Goal: Obtain resource: Download file/media

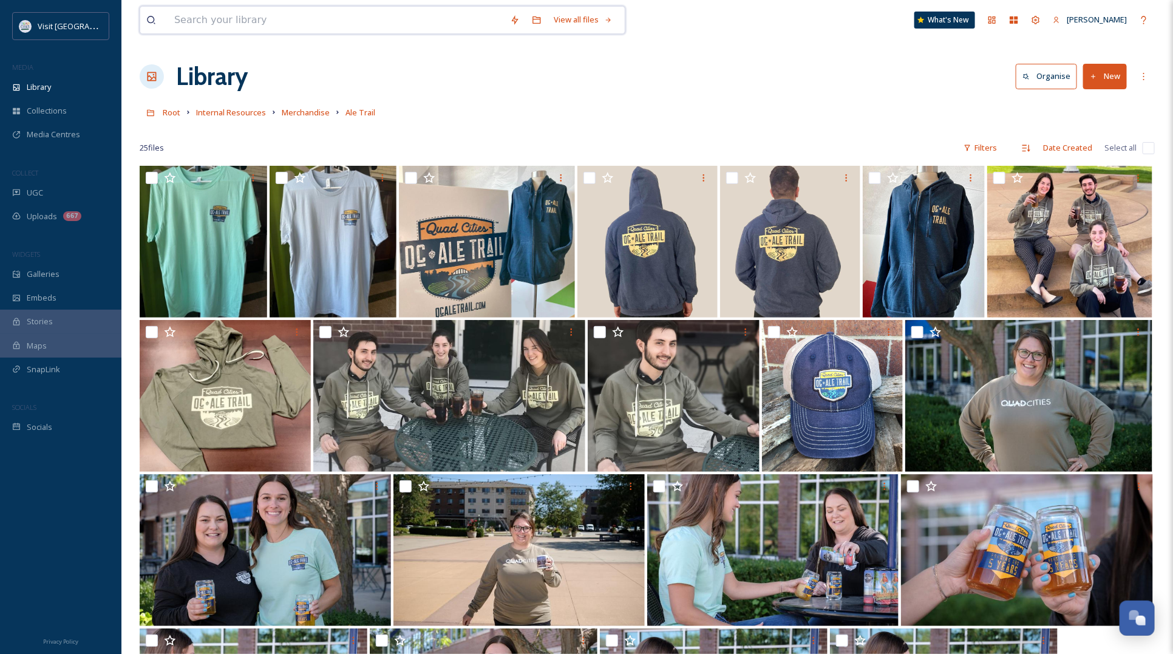
click at [265, 13] on input at bounding box center [336, 20] width 336 height 27
type input "outnam"
type input "o"
type input "[PERSON_NAME]"
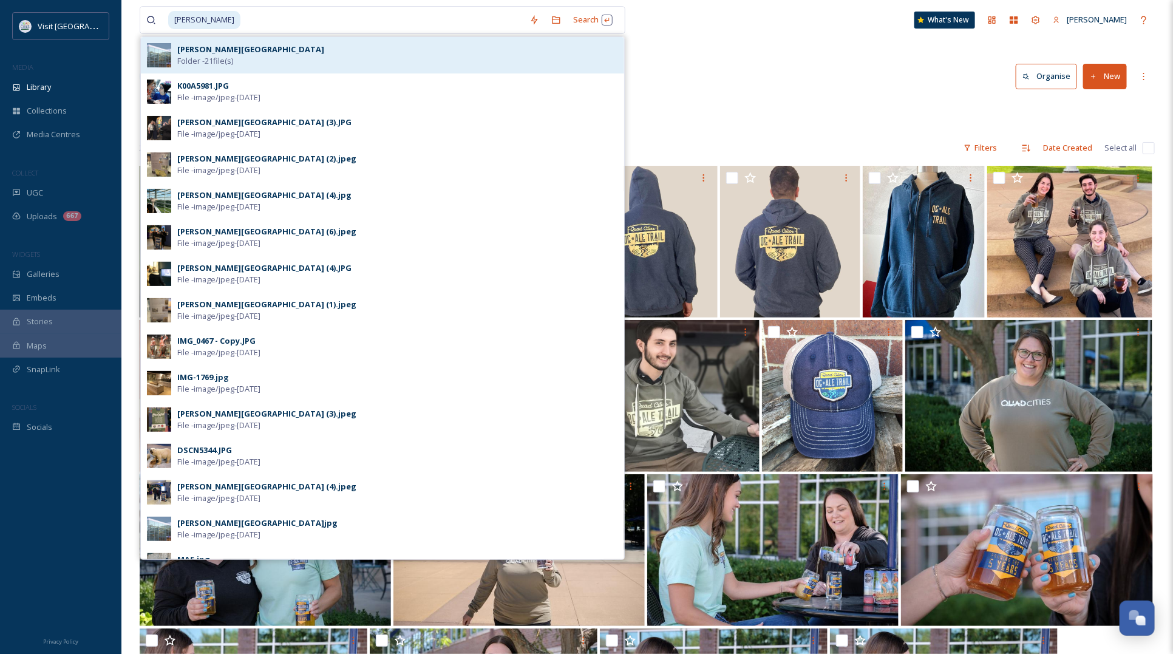
click at [199, 47] on strong "[PERSON_NAME][GEOGRAPHIC_DATA]" at bounding box center [250, 49] width 147 height 11
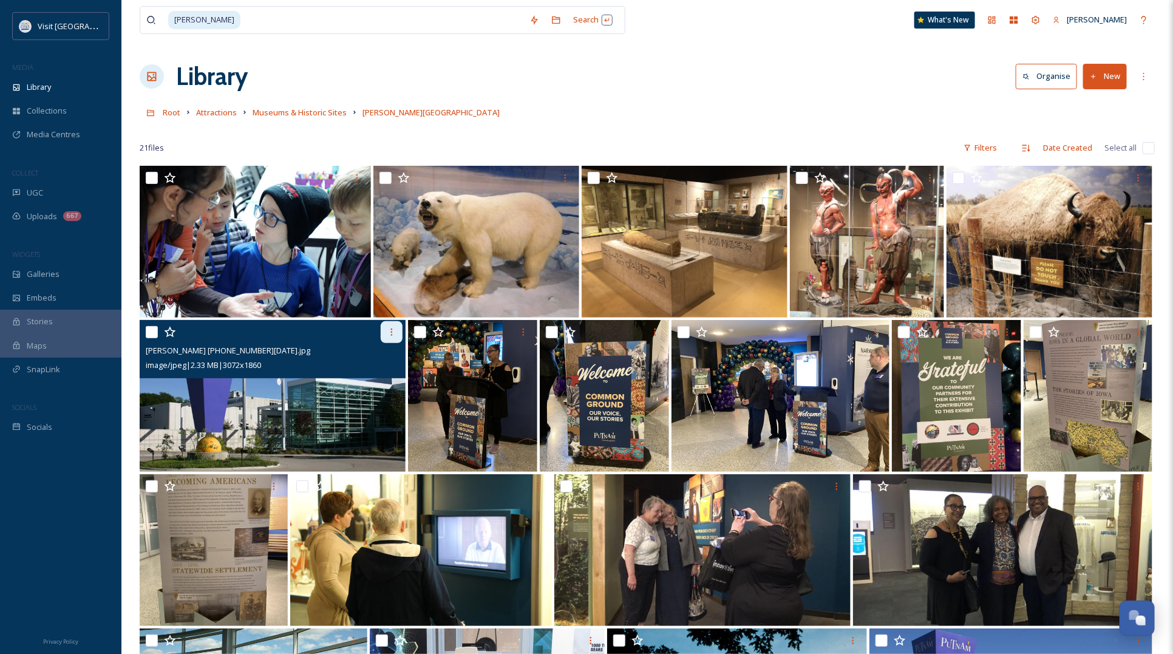
click at [392, 335] on icon at bounding box center [392, 331] width 2 height 7
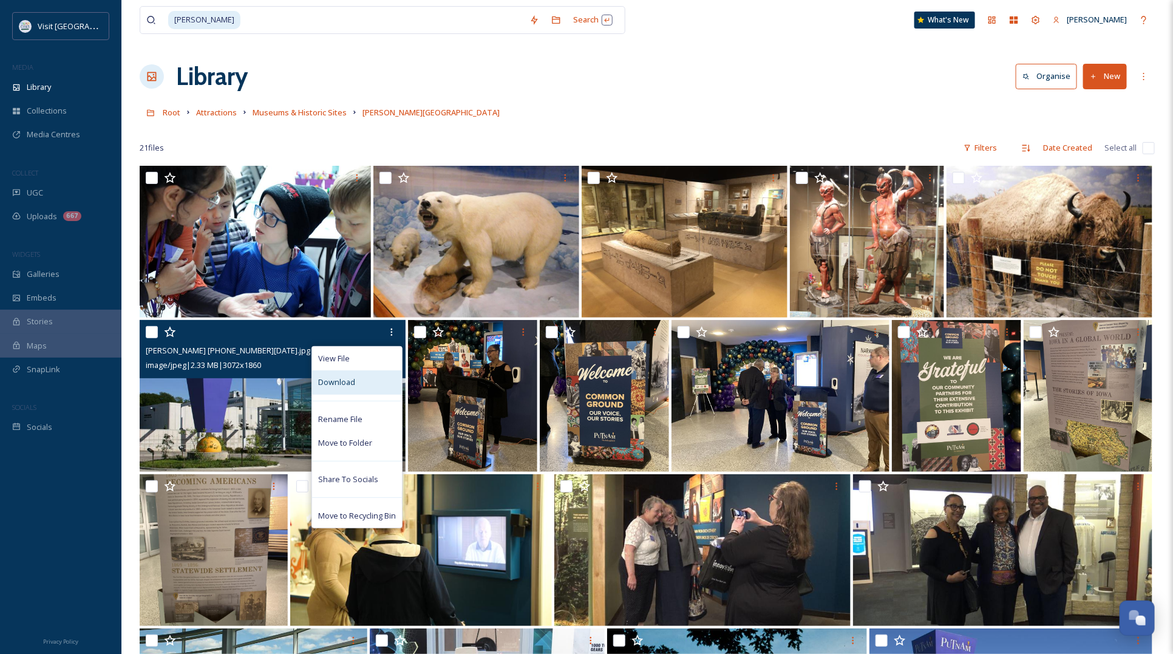
click at [332, 378] on span "Download" at bounding box center [336, 382] width 37 height 12
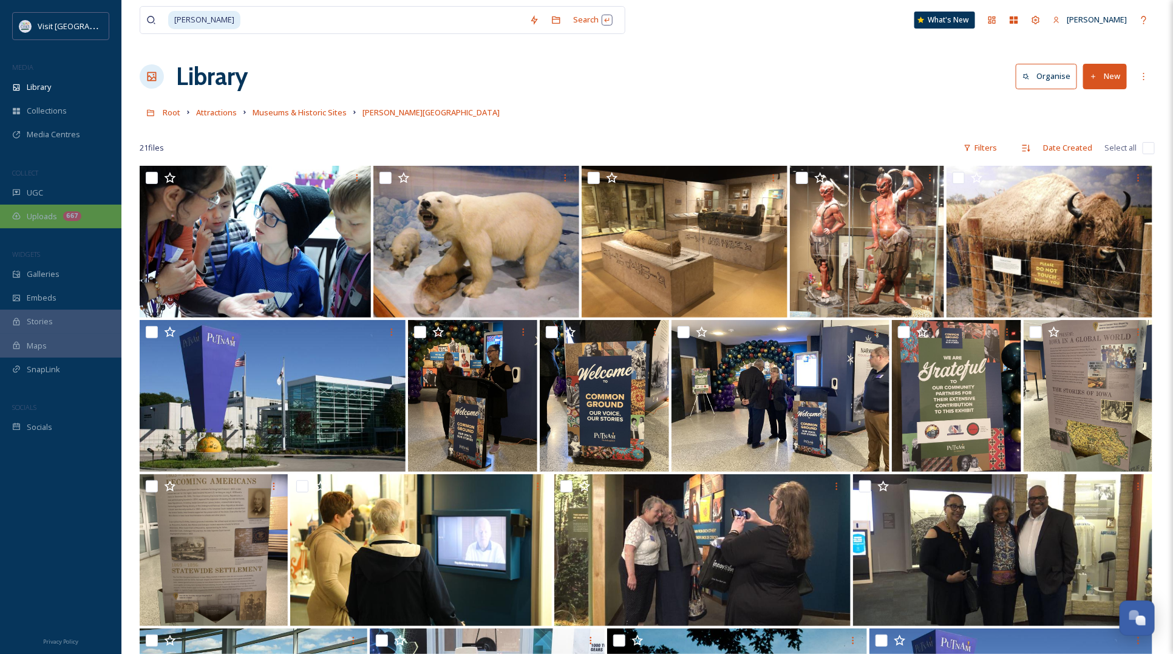
click at [18, 217] on icon at bounding box center [16, 216] width 9 height 9
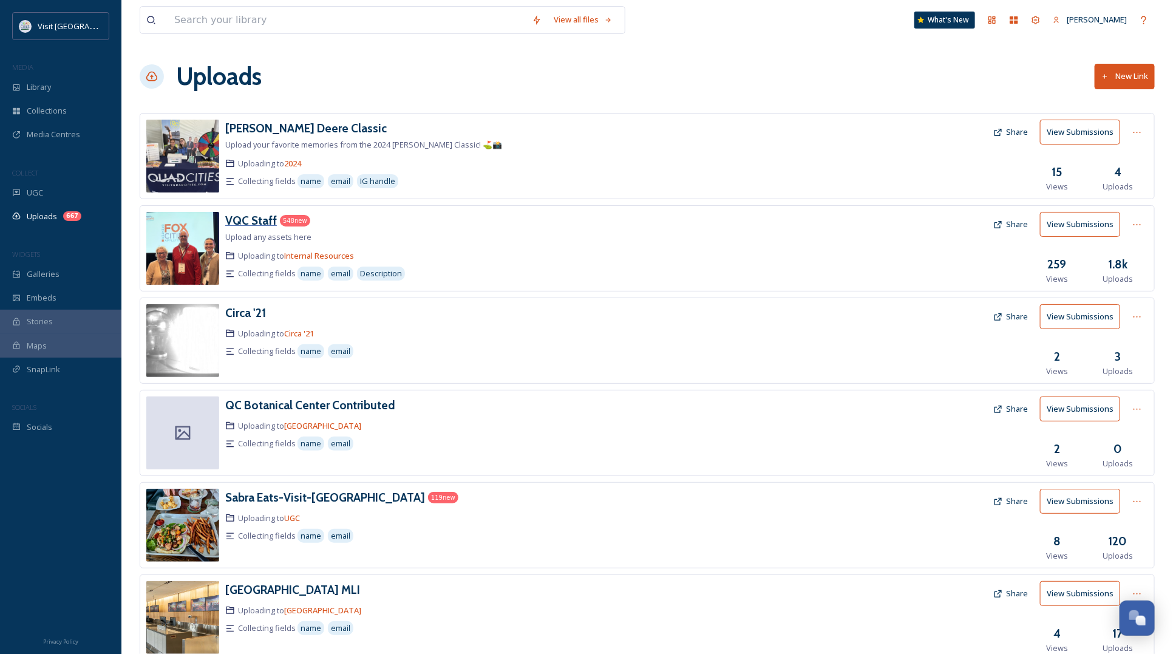
click at [256, 219] on h3 "VQC Staff" at bounding box center [251, 220] width 52 height 15
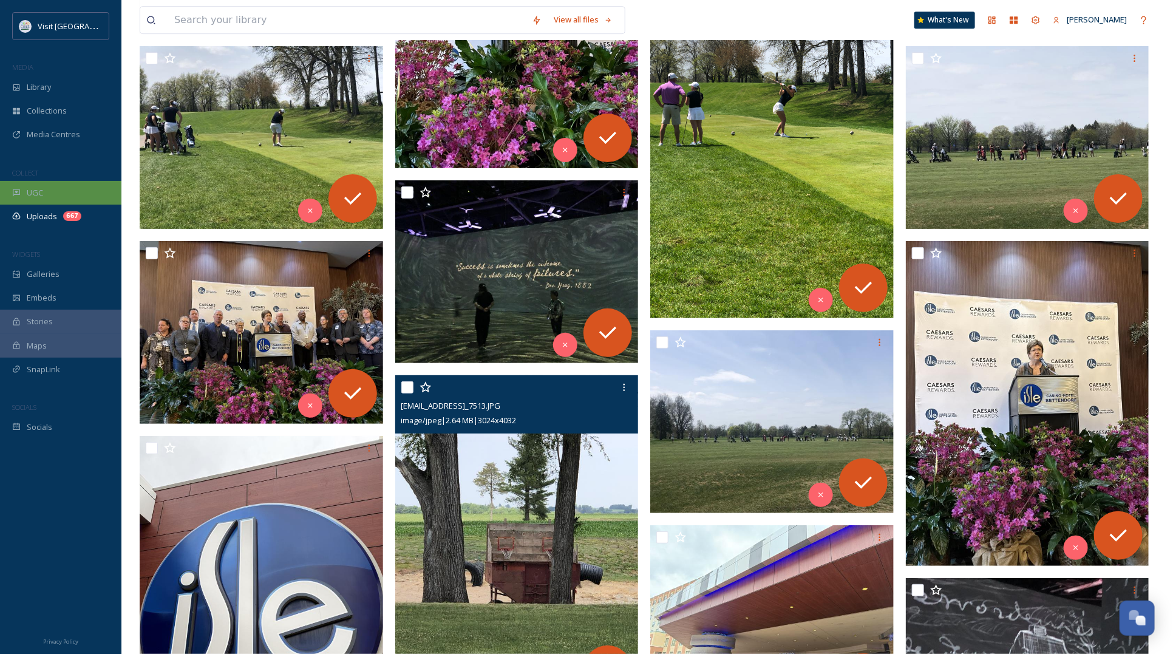
scroll to position [6451, 0]
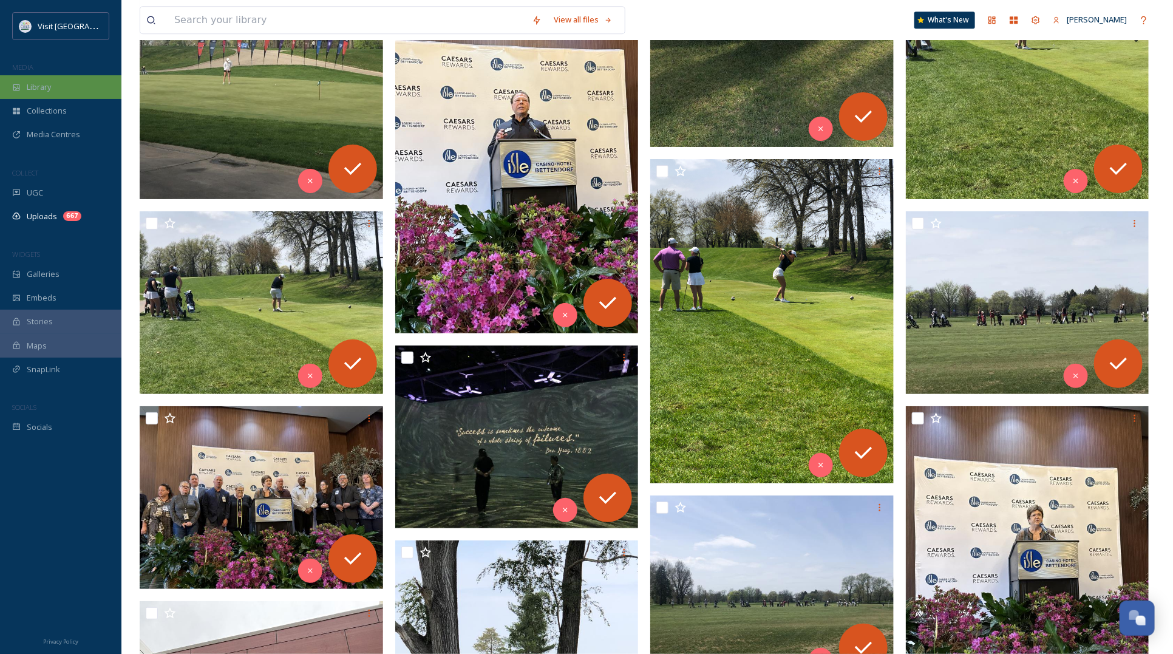
click at [25, 85] on div "Library" at bounding box center [60, 87] width 121 height 24
